Goal: Task Accomplishment & Management: Manage account settings

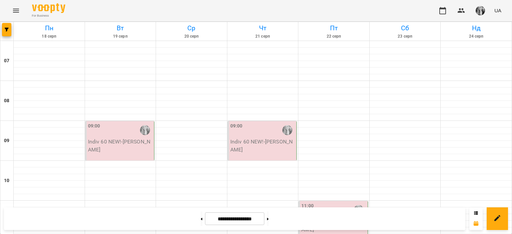
scroll to position [267, 0]
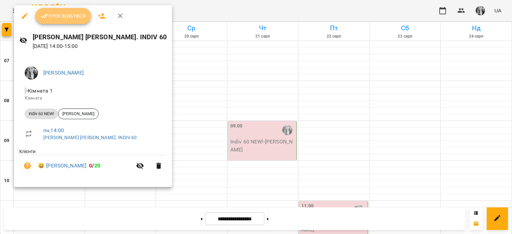
click at [63, 13] on span "Урок відбувся" at bounding box center [63, 16] width 45 height 8
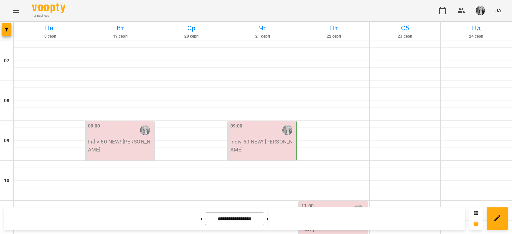
click at [128, 141] on p "Indiv 60 NEW! - [PERSON_NAME]" at bounding box center [120, 146] width 65 height 16
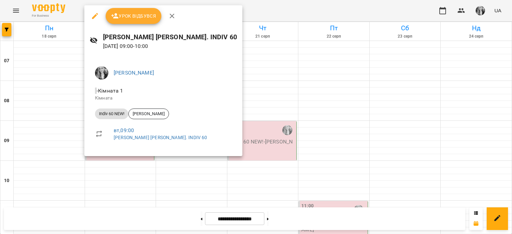
click at [197, 137] on div at bounding box center [256, 117] width 512 height 234
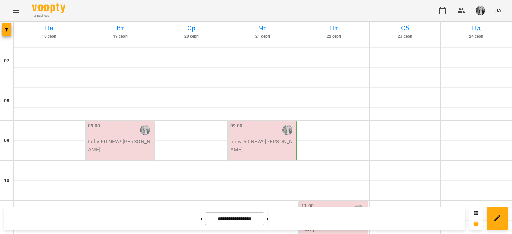
scroll to position [433, 0]
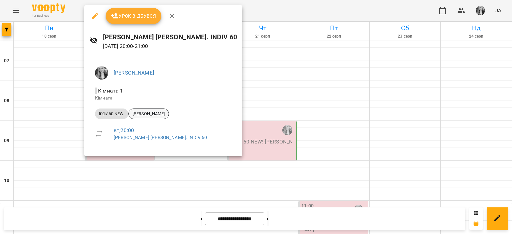
click at [148, 112] on span "[PERSON_NAME]" at bounding box center [149, 114] width 40 height 6
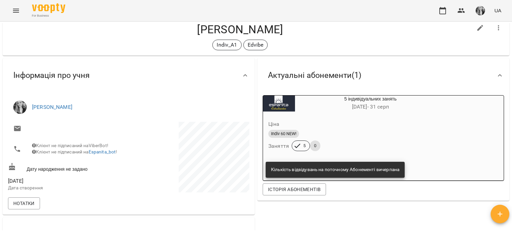
scroll to position [67, 0]
